Goal: Transaction & Acquisition: Purchase product/service

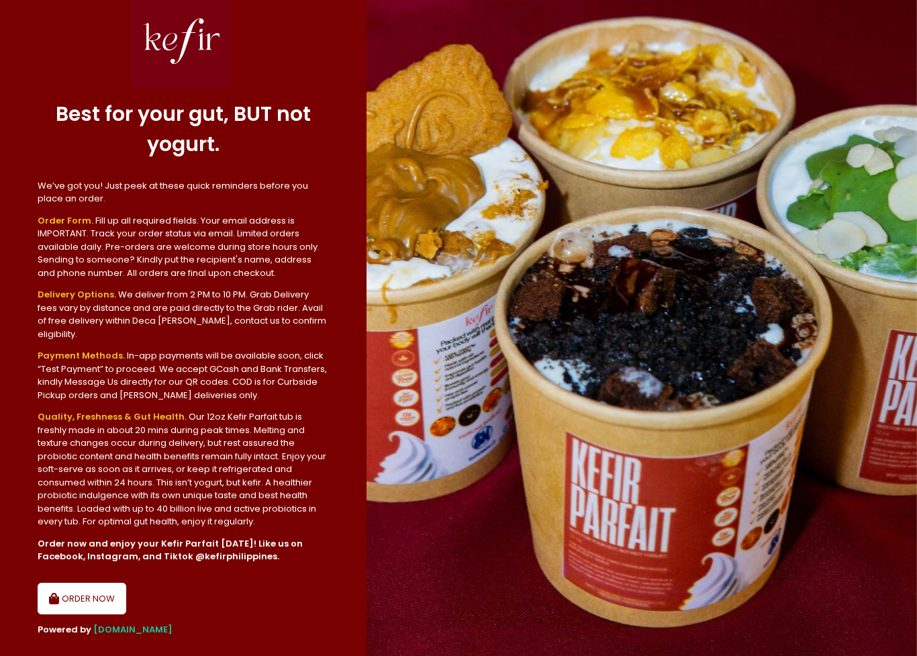
scroll to position [140, 0]
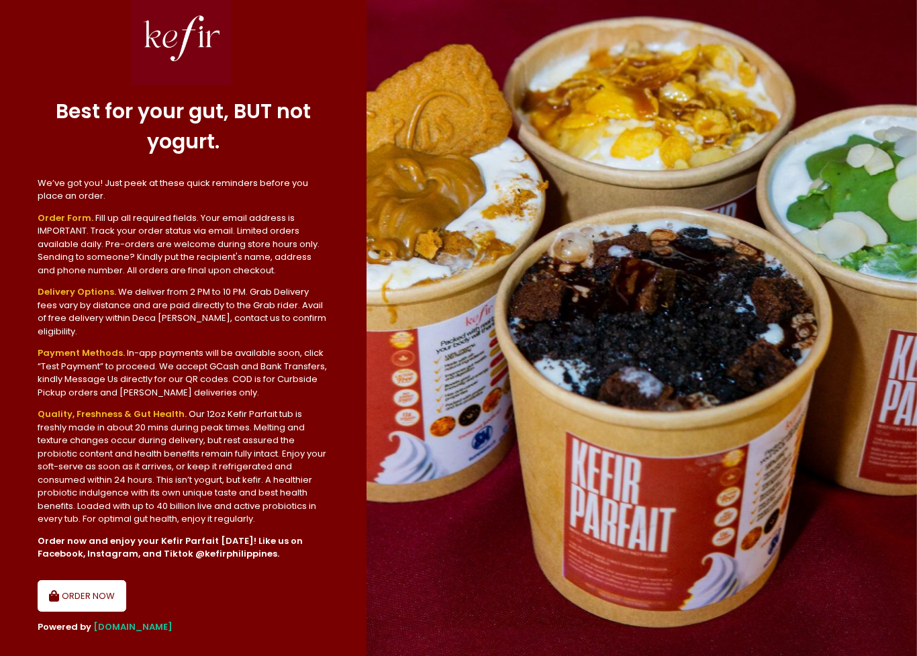
click at [67, 580] on button "ORDER NOW" at bounding box center [82, 596] width 89 height 32
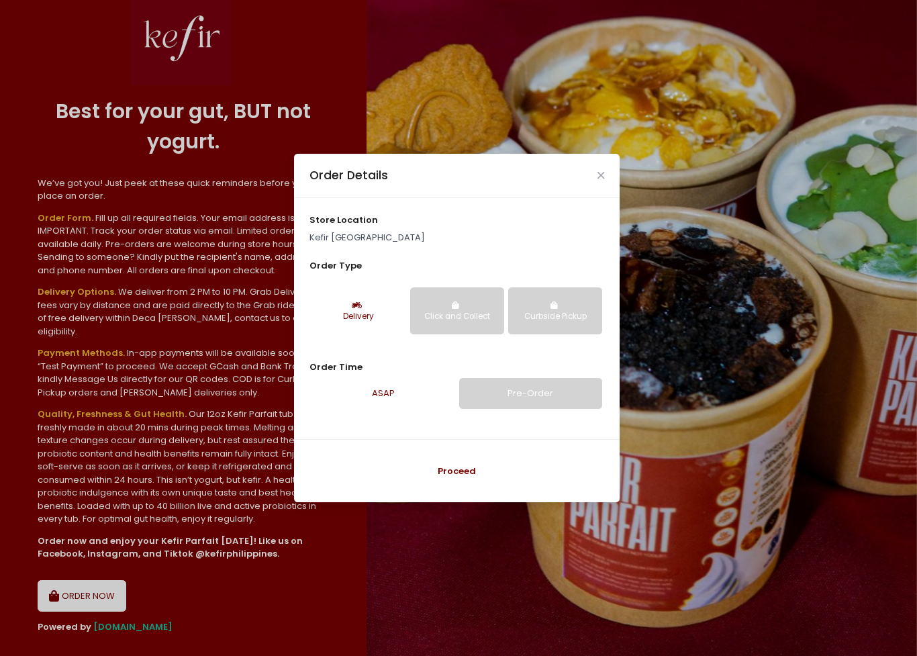
click at [350, 322] on div "Delivery" at bounding box center [358, 317] width 75 height 12
click at [474, 289] on button "Click and Collect" at bounding box center [457, 310] width 94 height 47
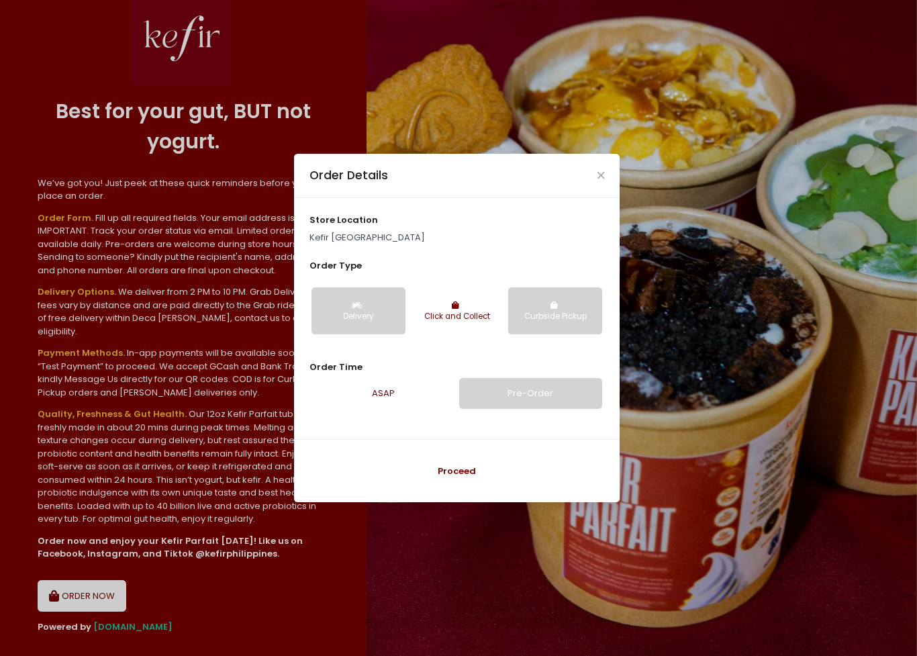
click at [464, 325] on button "Click and Collect" at bounding box center [457, 310] width 94 height 47
click at [548, 308] on button "Curbside Pickup" at bounding box center [555, 310] width 94 height 47
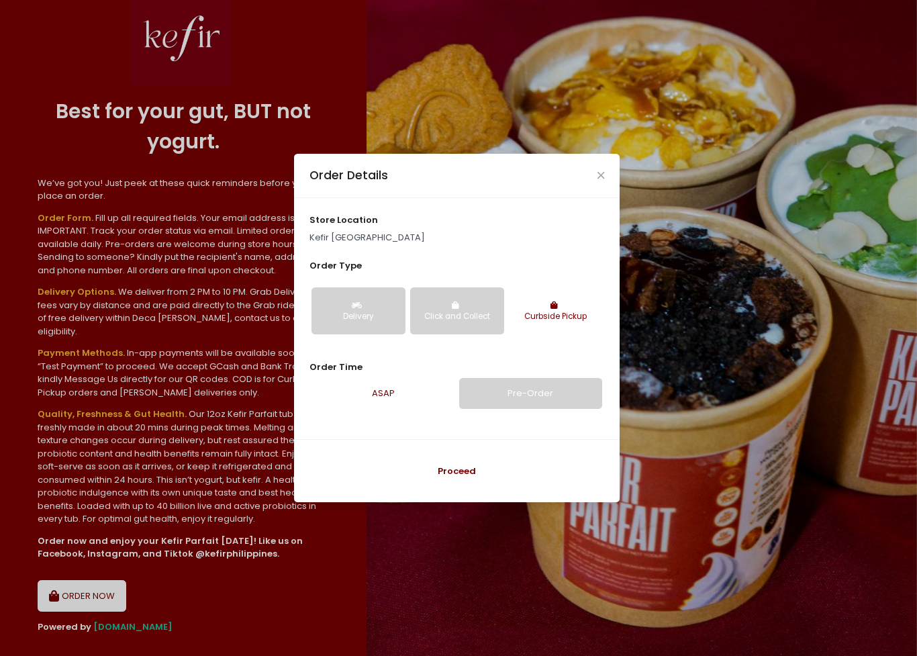
click at [357, 313] on div "Delivery" at bounding box center [358, 317] width 75 height 12
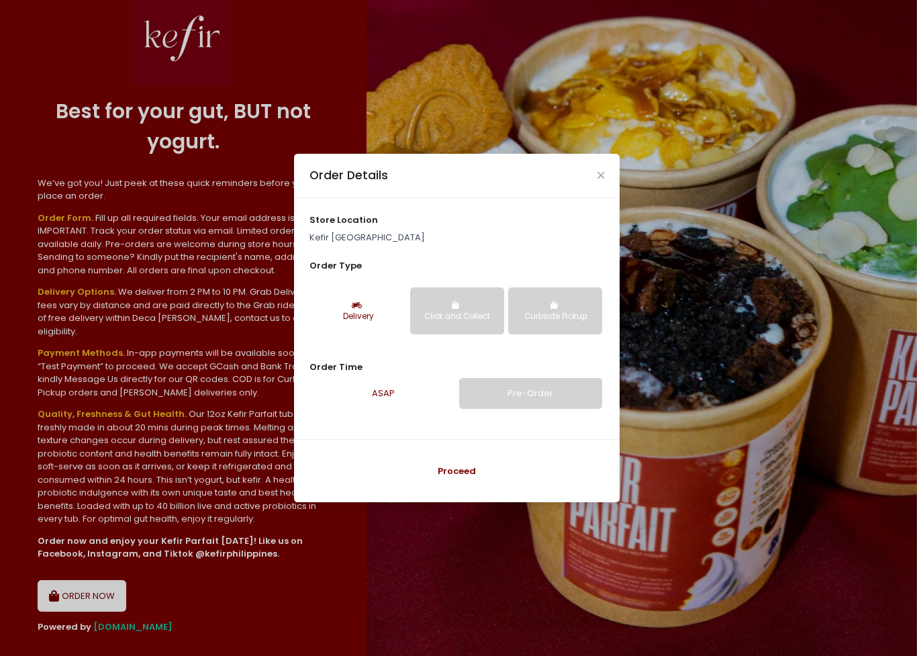
click at [396, 389] on link "ASAP" at bounding box center [382, 393] width 143 height 31
click at [575, 407] on link "Pre-Order" at bounding box center [530, 393] width 143 height 31
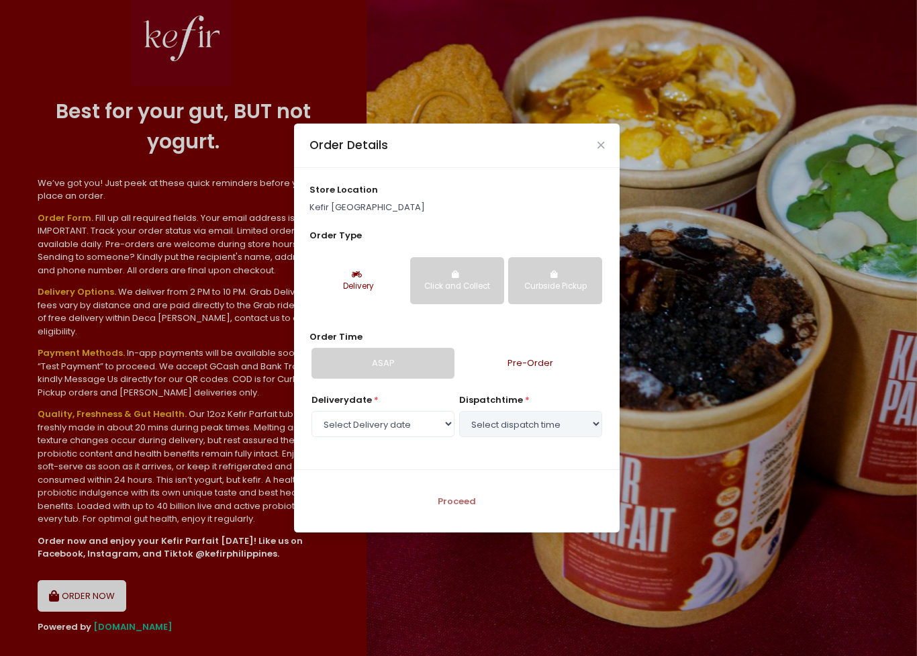
select select "[DATE]"
click at [418, 367] on link "ASAP" at bounding box center [382, 363] width 143 height 31
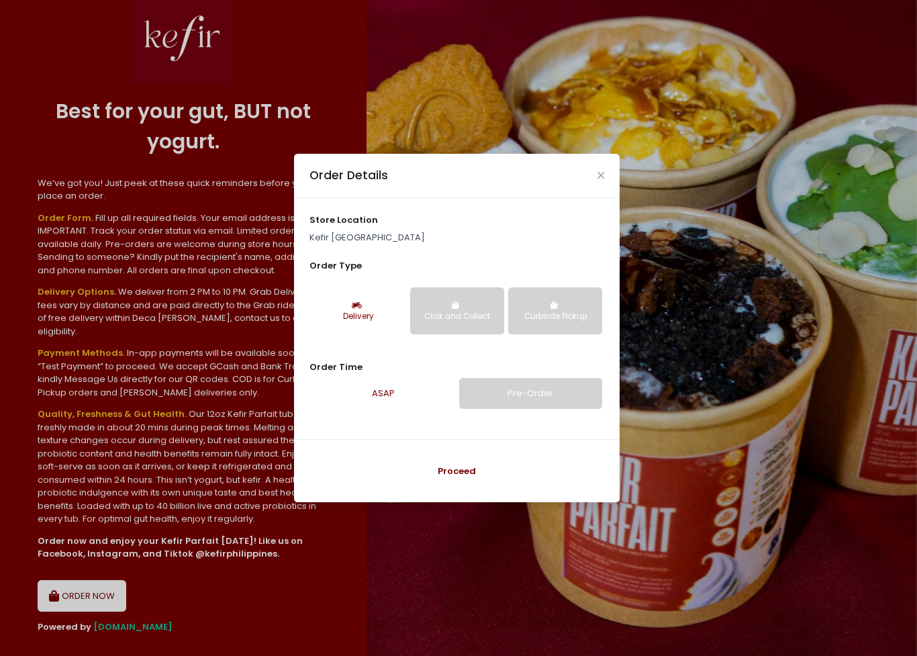
click at [548, 407] on link "Pre-Order" at bounding box center [530, 393] width 143 height 31
select select "[DATE]"
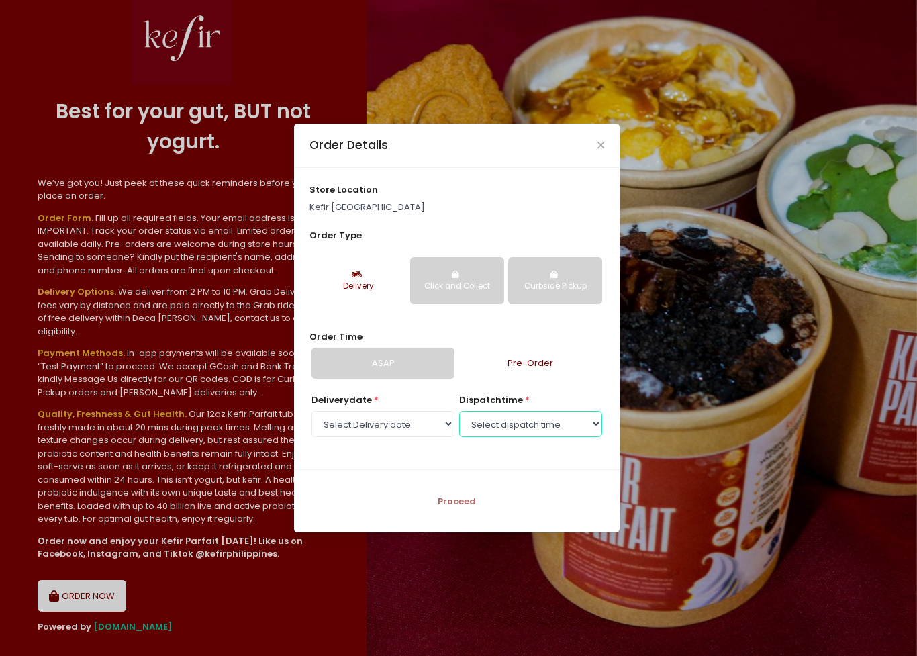
click at [541, 416] on select "Select dispatch time 03:00 PM - 03:30 PM 03:30 PM - 04:00 PM 04:00 PM - 04:30 P…" at bounding box center [530, 424] width 143 height 26
select select "15:00"
click at [470, 504] on button "Proceed" at bounding box center [456, 501] width 291 height 32
